Goal: Navigation & Orientation: Find specific page/section

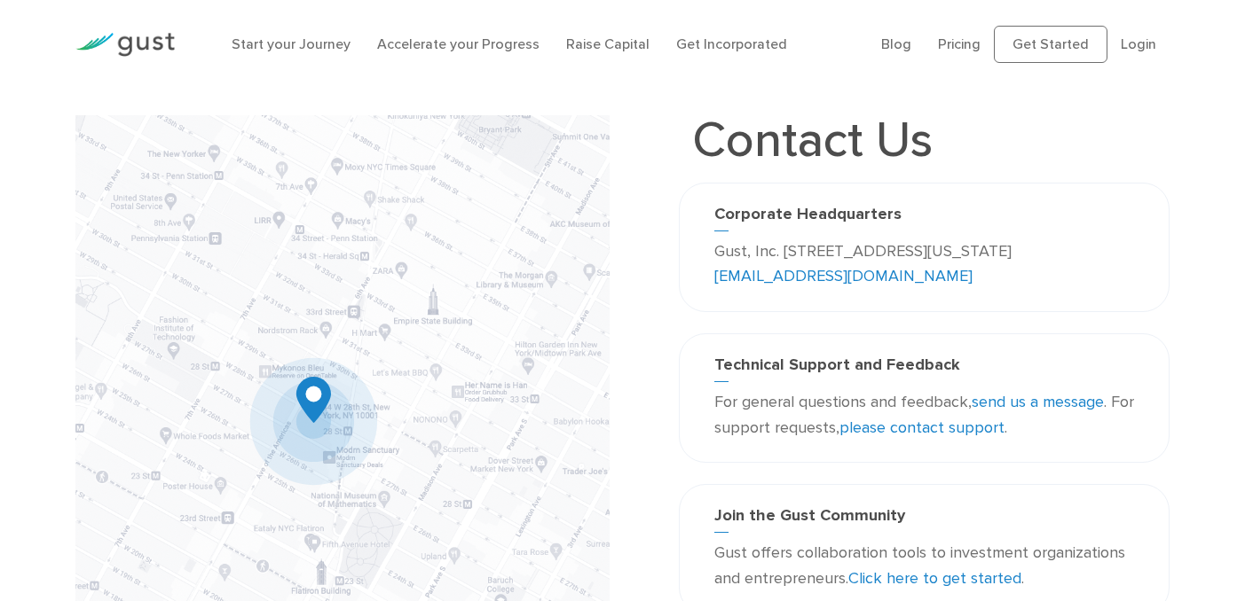
click at [306, 414] on img at bounding box center [341, 427] width 533 height 625
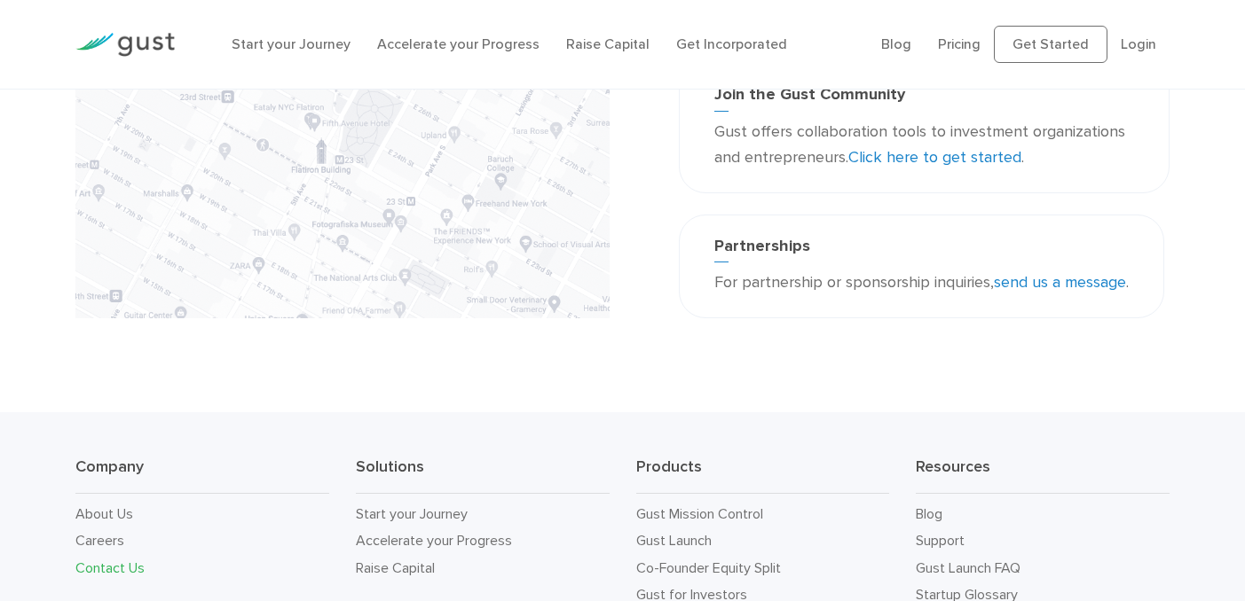
scroll to position [594, 0]
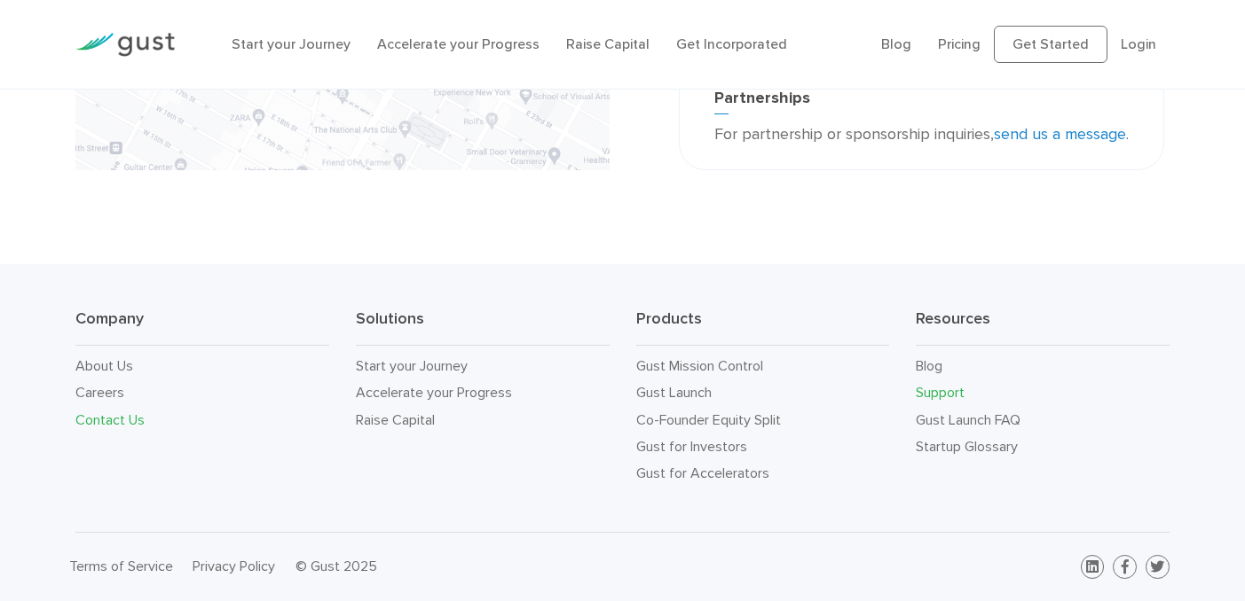
click at [950, 391] on link "Support" at bounding box center [940, 392] width 49 height 17
click at [682, 392] on link "Gust Launch" at bounding box center [673, 392] width 75 height 17
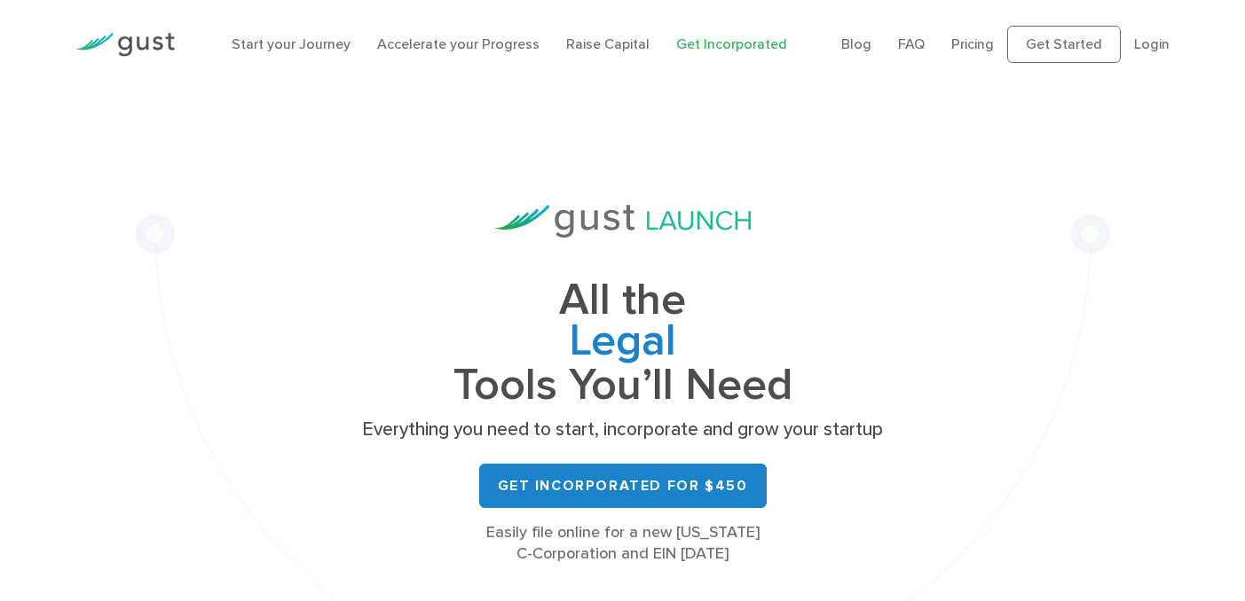
click at [1143, 55] on ul "Blog FAQ Pricing Get Started Login Login" at bounding box center [1005, 44] width 328 height 37
click at [1159, 39] on link "Login" at bounding box center [1151, 43] width 35 height 17
